Goal: Navigation & Orientation: Find specific page/section

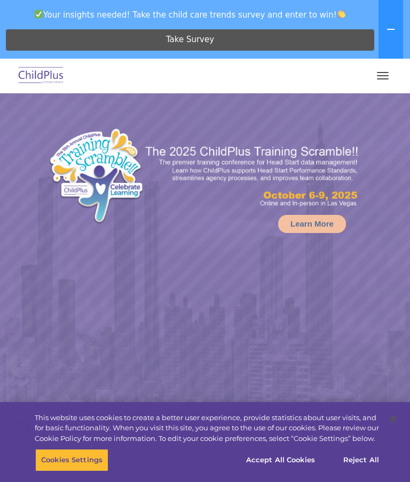
select select "MEDIUM"
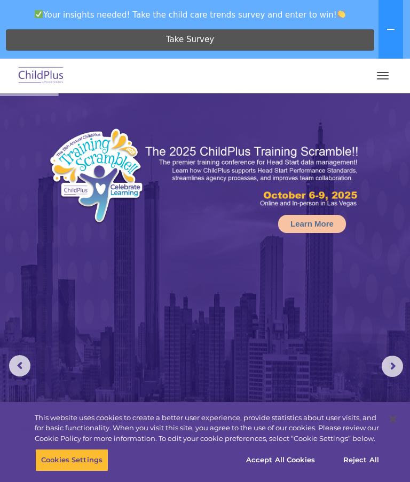
click at [380, 78] on span "button" at bounding box center [383, 78] width 12 height 1
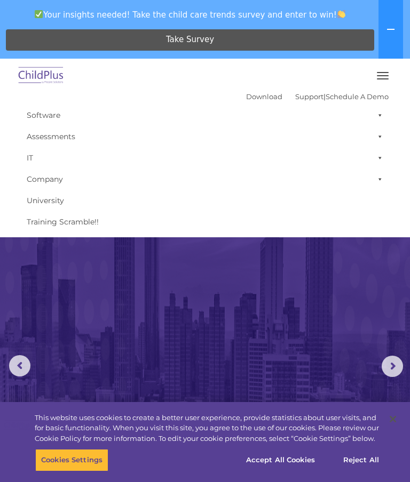
click at [384, 72] on button "button" at bounding box center [382, 75] width 22 height 17
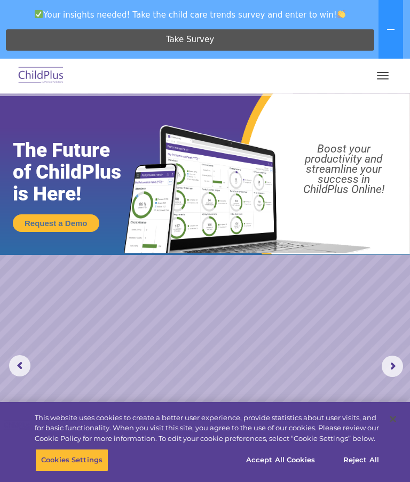
click at [386, 77] on button "button" at bounding box center [382, 75] width 22 height 17
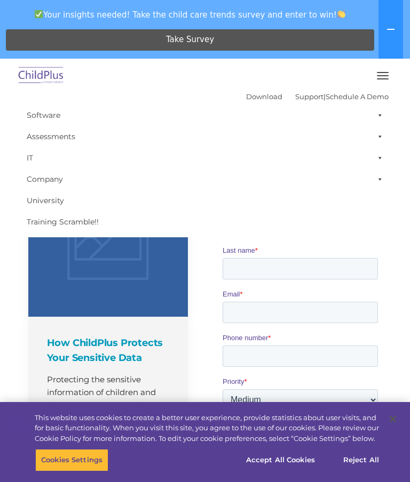
scroll to position [921, 0]
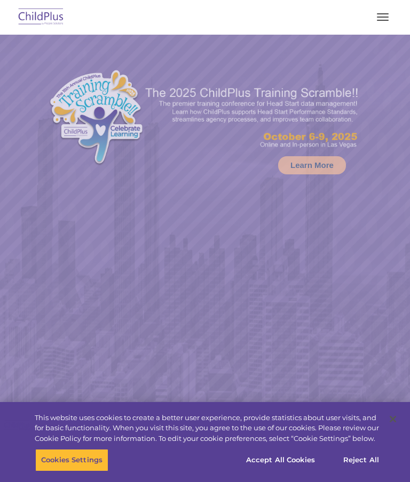
select select "MEDIUM"
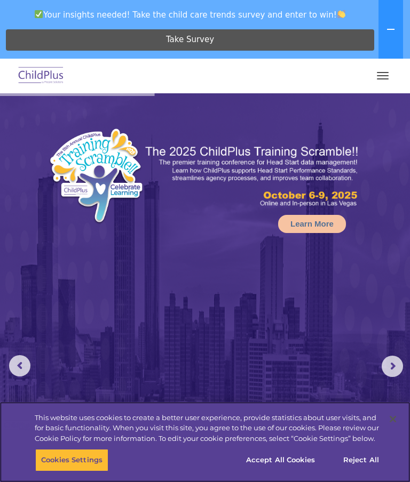
click at [292, 457] on button "Accept All Cookies" at bounding box center [280, 460] width 81 height 22
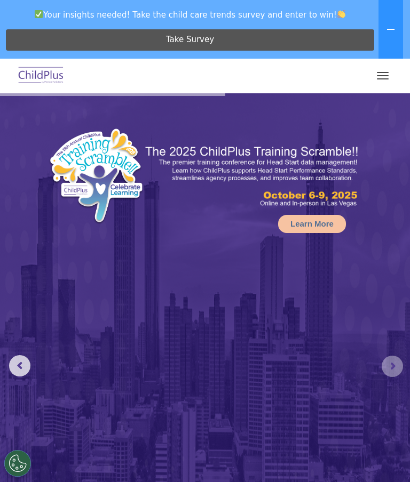
click at [392, 361] on rs-arrow at bounding box center [392, 366] width 21 height 21
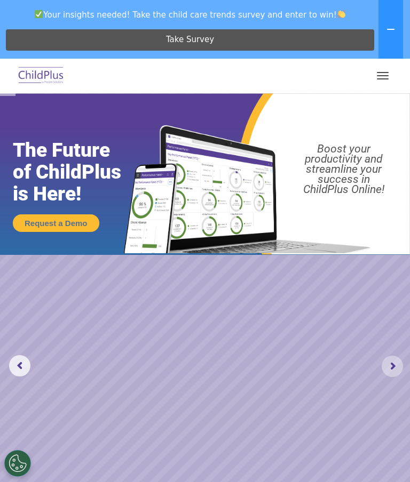
click at [394, 356] on rs-arrow at bounding box center [392, 366] width 21 height 21
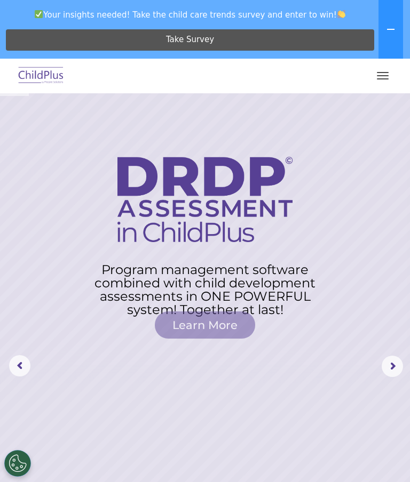
click at [393, 364] on rs-arrow at bounding box center [392, 366] width 21 height 21
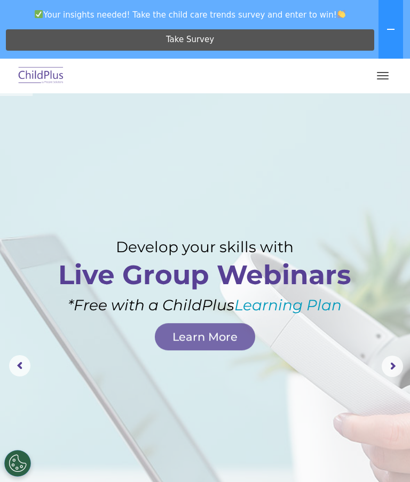
click at [394, 367] on rs-arrow at bounding box center [392, 366] width 21 height 21
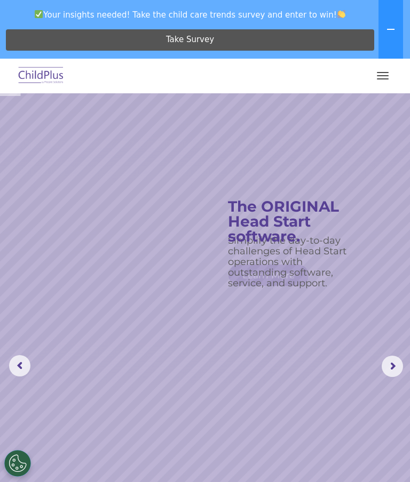
click at [393, 364] on rs-arrow at bounding box center [392, 366] width 21 height 21
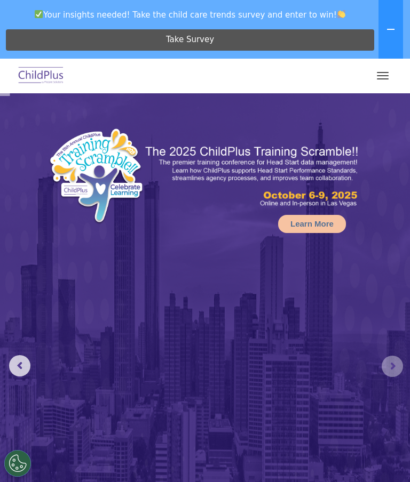
click at [392, 369] on rs-arrow at bounding box center [392, 366] width 21 height 21
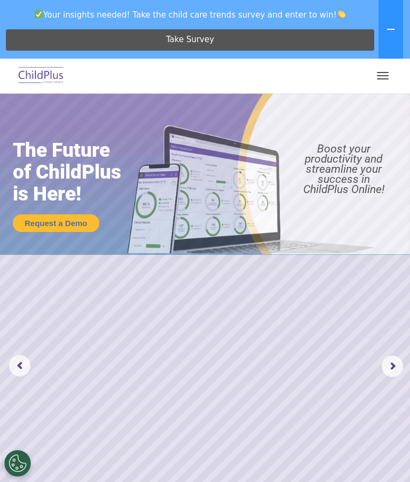
click at [379, 79] on span "button" at bounding box center [383, 78] width 12 height 1
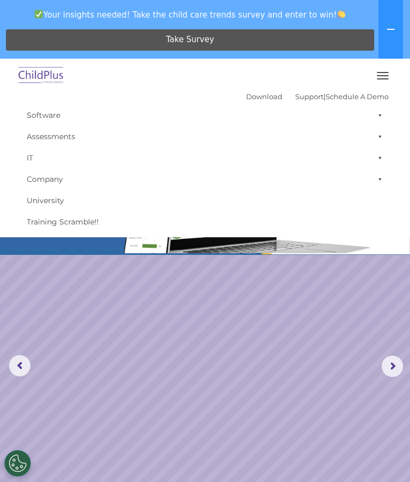
click at [380, 113] on span at bounding box center [377, 115] width 11 height 21
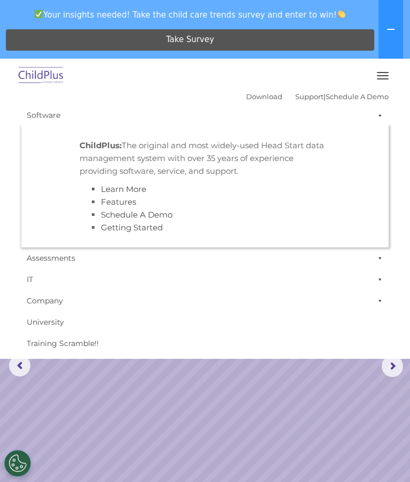
click at [380, 113] on span at bounding box center [377, 115] width 11 height 21
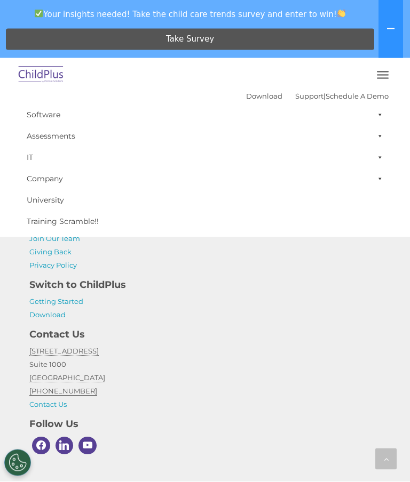
scroll to position [1564, 0]
